Goal: Information Seeking & Learning: Learn about a topic

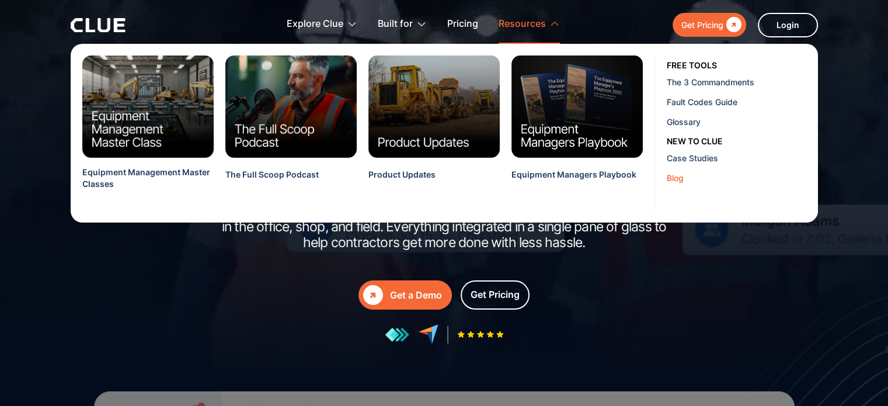
click at [683, 180] on div "Blog" at bounding box center [738, 178] width 142 height 12
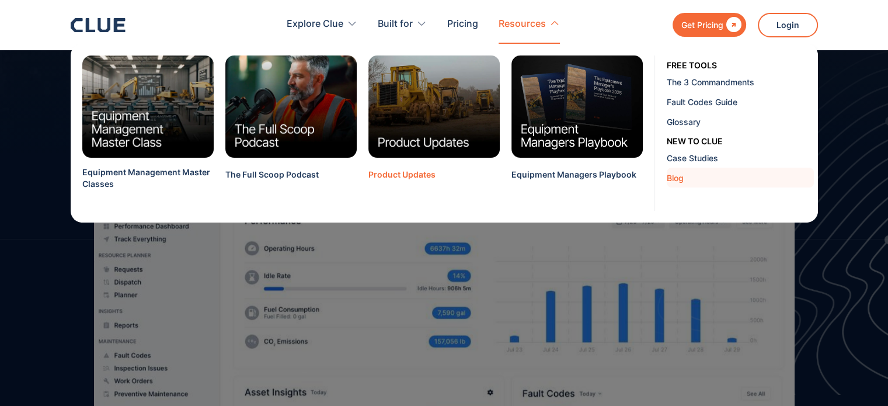
scroll to position [233, 0]
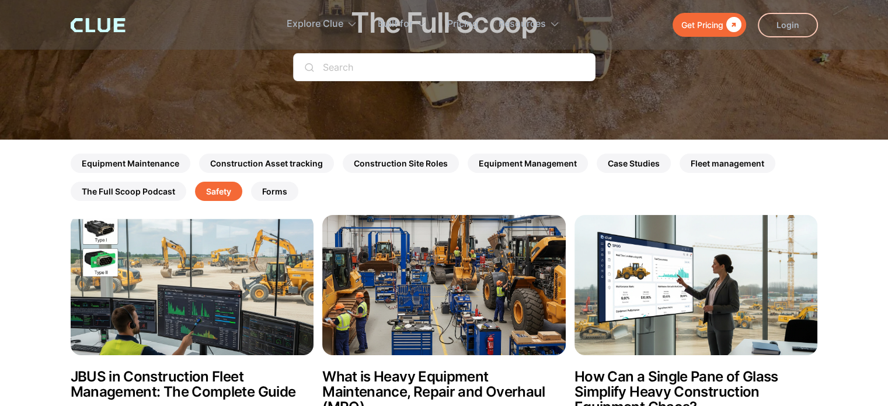
click at [226, 190] on link "Safety" at bounding box center [218, 191] width 47 height 19
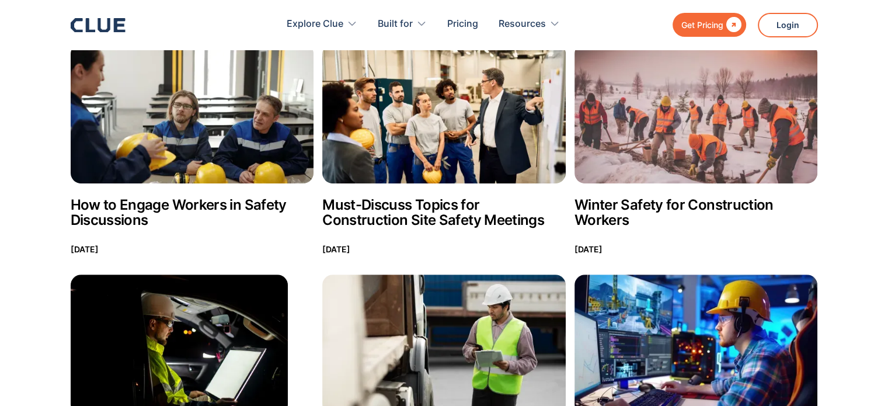
scroll to position [525, 0]
